Goal: Navigation & Orientation: Find specific page/section

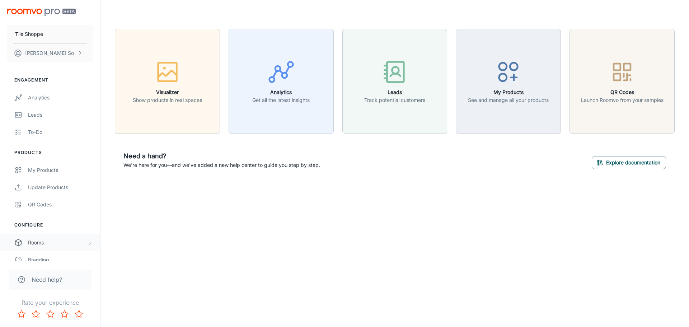
click at [53, 242] on div "Rooms" at bounding box center [57, 243] width 59 height 8
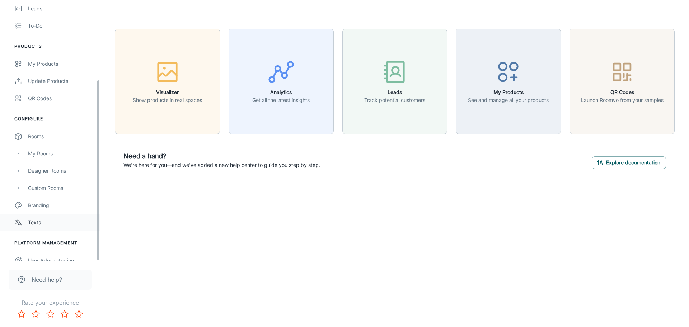
scroll to position [114, 0]
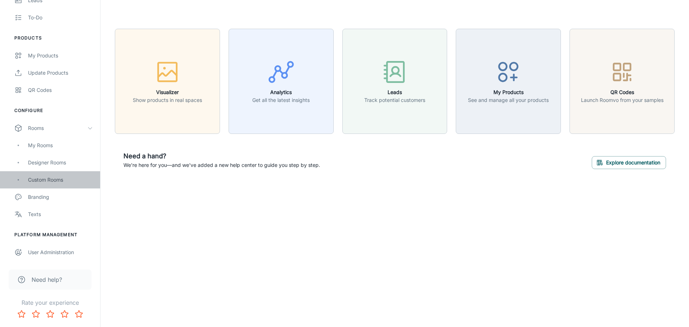
click at [43, 176] on div "Custom Rooms" at bounding box center [60, 180] width 65 height 8
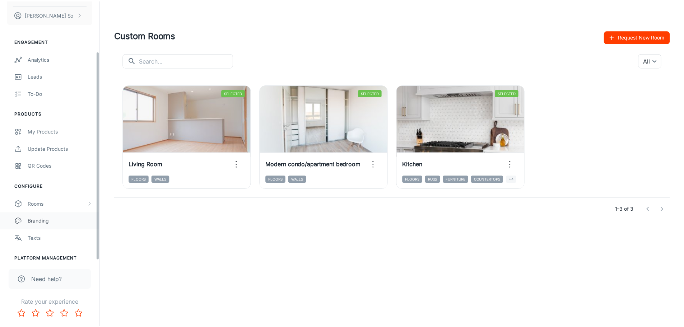
scroll to position [63, 0]
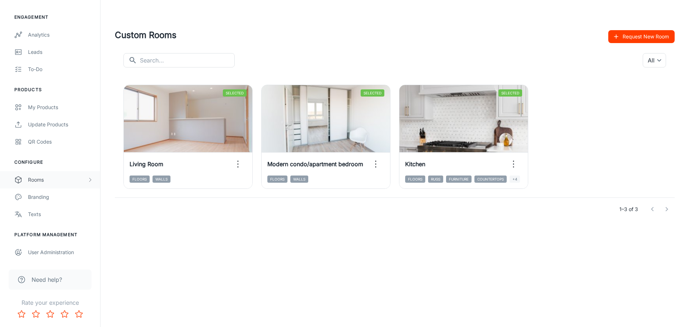
click at [37, 181] on div "Rooms" at bounding box center [57, 180] width 59 height 8
drag, startPoint x: 461, startPoint y: 105, endPoint x: 590, endPoint y: 96, distance: 129.1
click at [589, 95] on div "Selected Remove room View in visualizer Living Room Floors Walls Selected Remov…" at bounding box center [390, 136] width 568 height 121
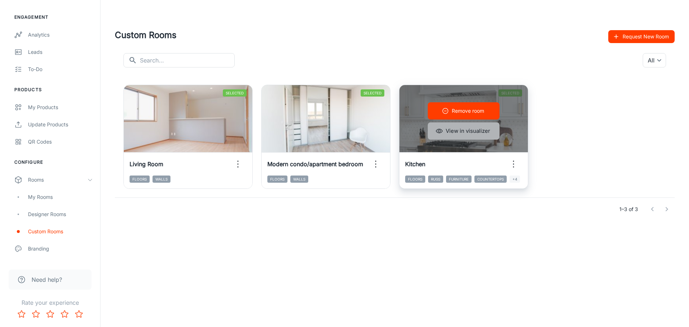
click at [469, 137] on button "View in visualizer" at bounding box center [464, 130] width 72 height 17
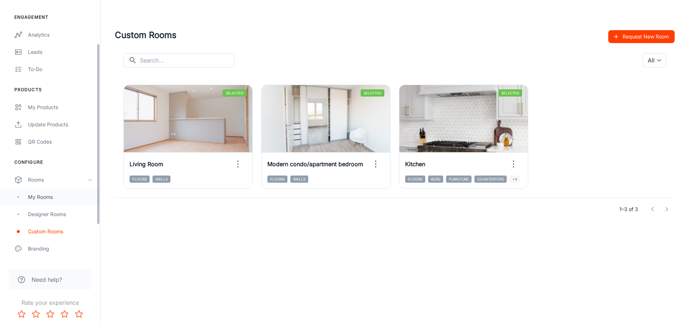
click at [48, 205] on div "My Rooms" at bounding box center [50, 196] width 100 height 17
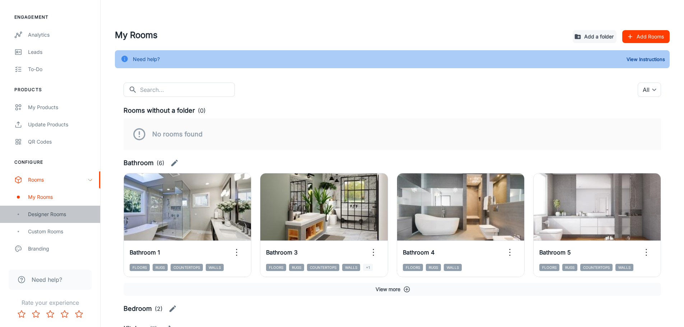
click at [57, 219] on div "Designer Rooms" at bounding box center [50, 214] width 100 height 17
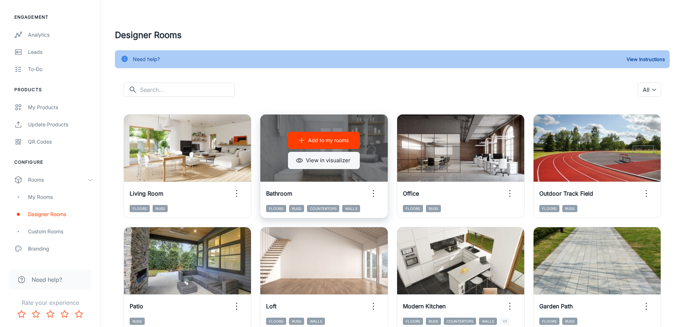
click at [314, 159] on button "View in visualizer" at bounding box center [324, 160] width 72 height 17
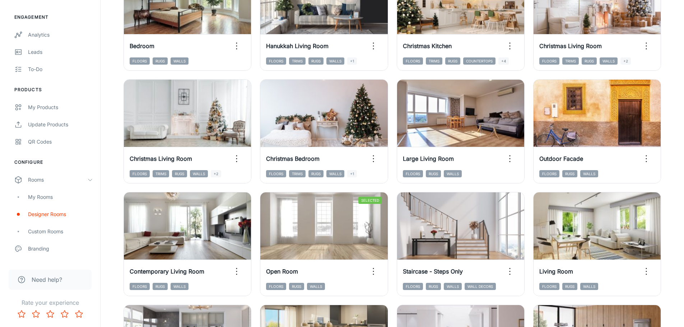
scroll to position [718, 0]
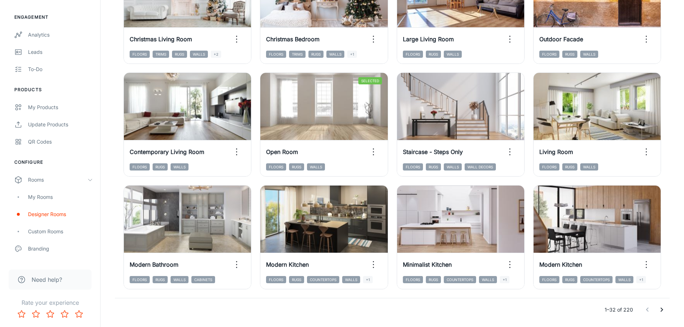
click at [665, 309] on icon "Go to next page" at bounding box center [661, 309] width 9 height 9
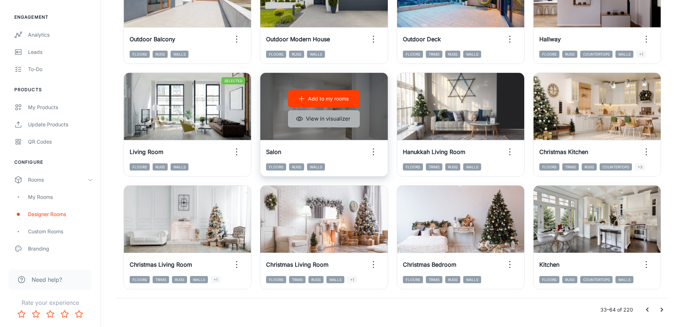
click at [340, 122] on button "View in visualizer" at bounding box center [324, 118] width 72 height 17
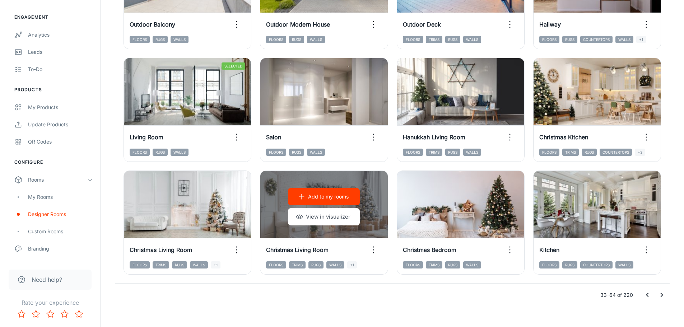
scroll to position [741, 0]
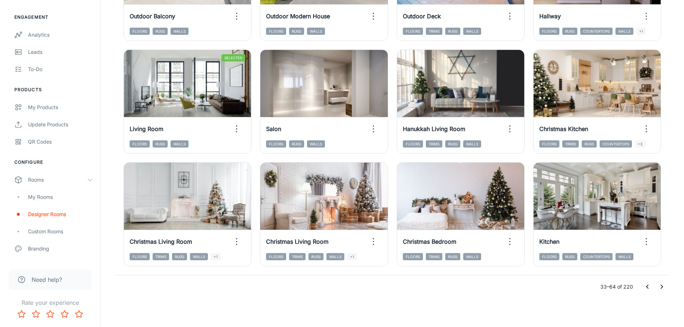
click at [662, 289] on icon "Go to next page" at bounding box center [661, 286] width 9 height 9
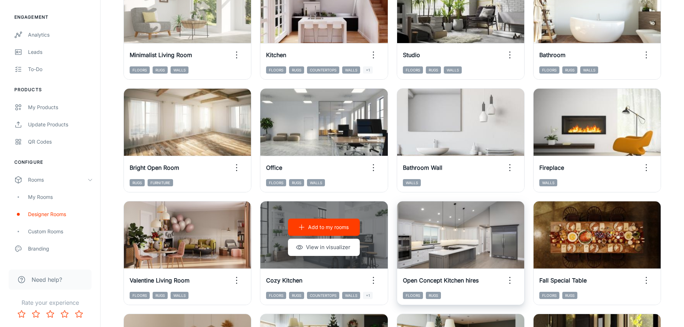
scroll to position [262, 0]
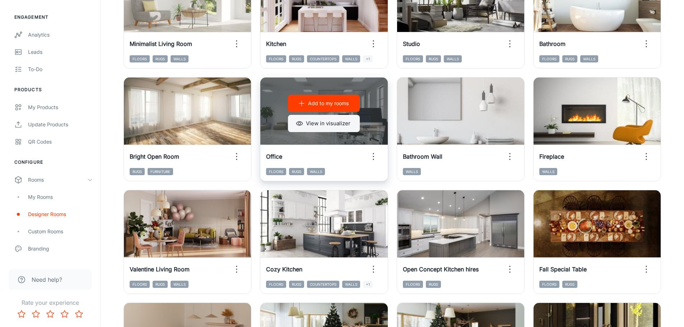
click at [327, 123] on button "View in visualizer" at bounding box center [324, 123] width 72 height 17
